Goal: Navigation & Orientation: Find specific page/section

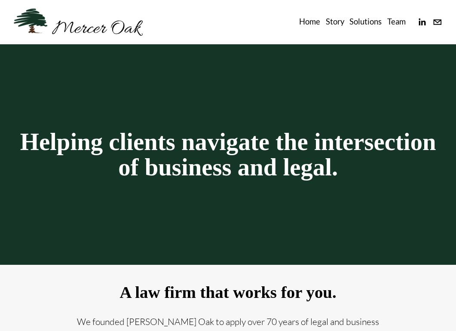
click at [396, 19] on link "Team" at bounding box center [396, 22] width 18 height 14
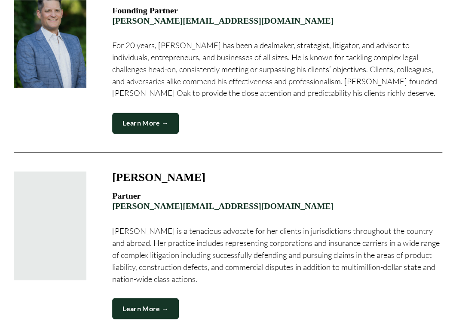
scroll to position [473, 0]
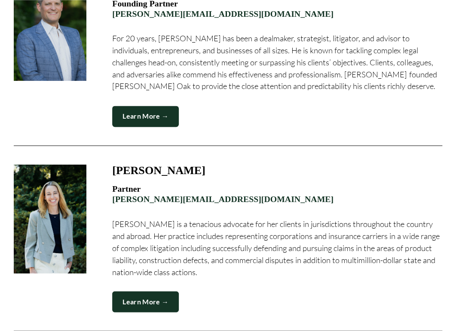
click at [159, 298] on link "Learn More →" at bounding box center [145, 301] width 67 height 21
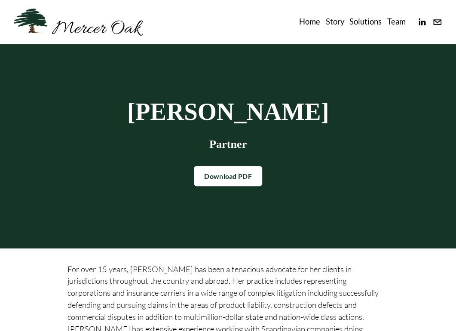
click at [311, 21] on link "Home" at bounding box center [309, 22] width 21 height 14
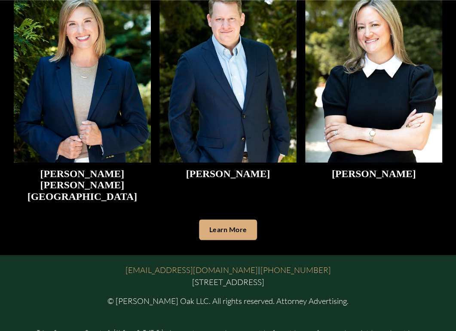
scroll to position [1830, 0]
